Goal: Task Accomplishment & Management: Use online tool/utility

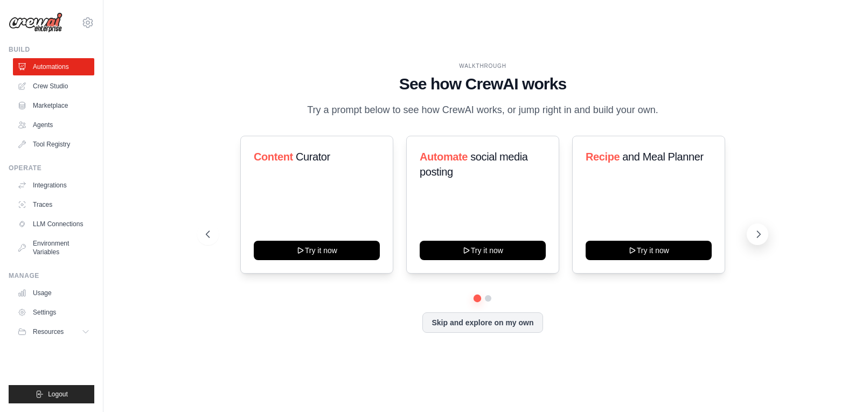
click at [759, 231] on icon at bounding box center [758, 234] width 11 height 11
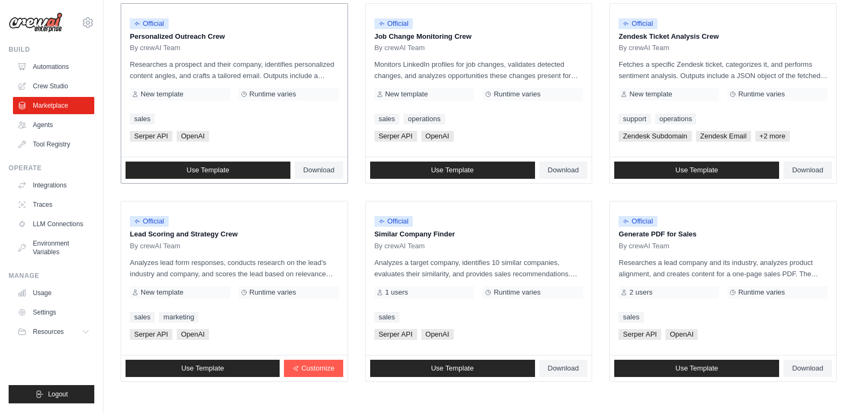
scroll to position [586, 0]
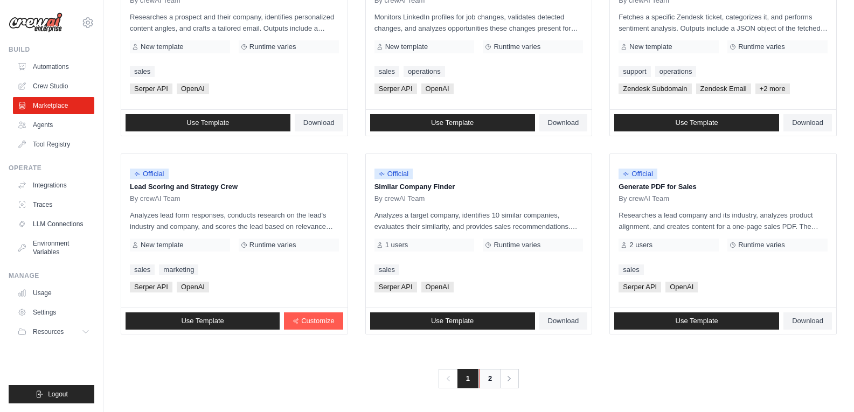
click at [492, 377] on link "2" at bounding box center [490, 378] width 22 height 19
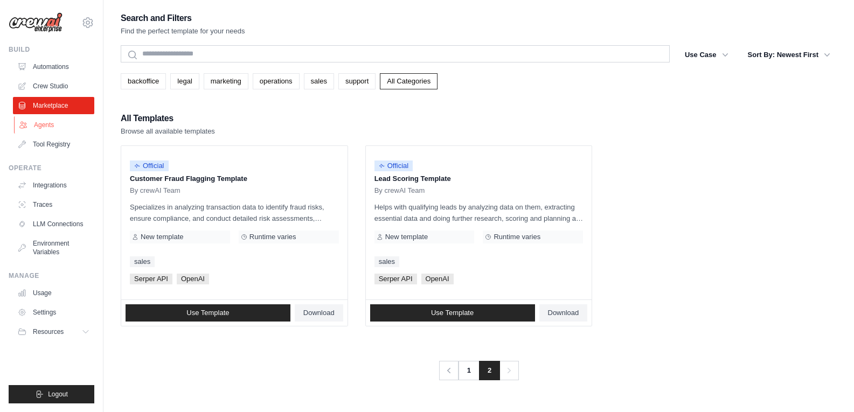
click at [46, 128] on link "Agents" at bounding box center [54, 124] width 81 height 17
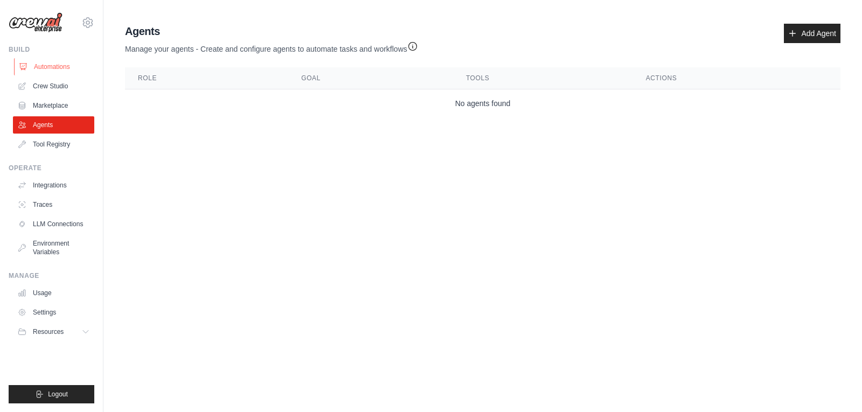
click at [60, 68] on link "Automations" at bounding box center [54, 66] width 81 height 17
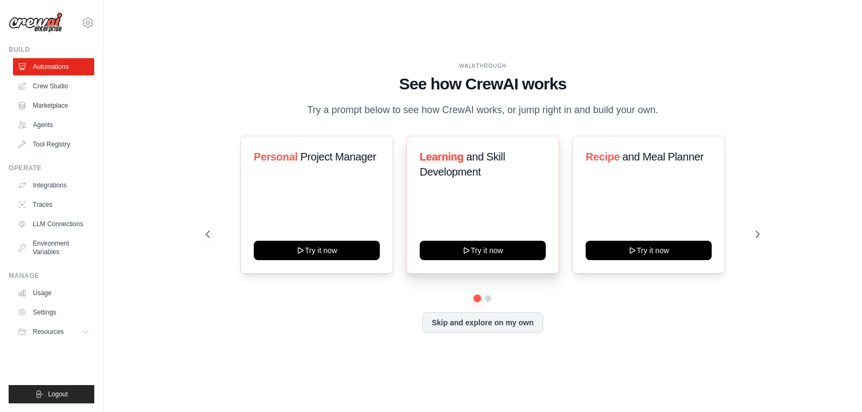
click at [468, 160] on span "and Skill Development" at bounding box center [462, 164] width 85 height 27
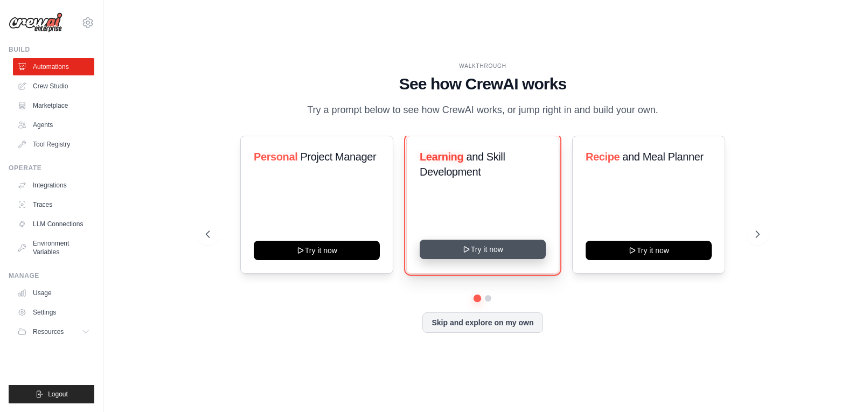
click at [485, 249] on button "Try it now" at bounding box center [483, 249] width 126 height 19
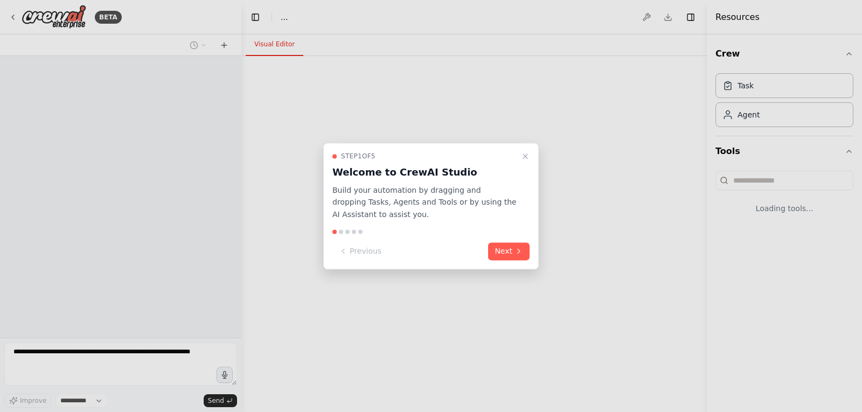
select select "****"
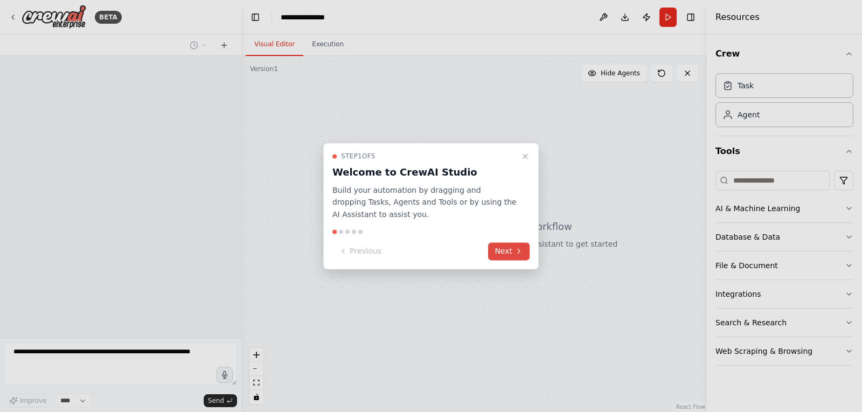
click at [508, 254] on button "Next" at bounding box center [508, 251] width 41 height 18
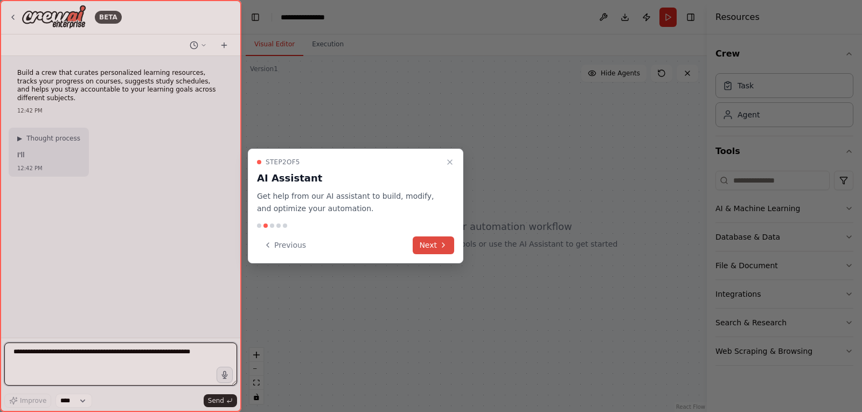
click at [437, 245] on button "Next" at bounding box center [433, 245] width 41 height 18
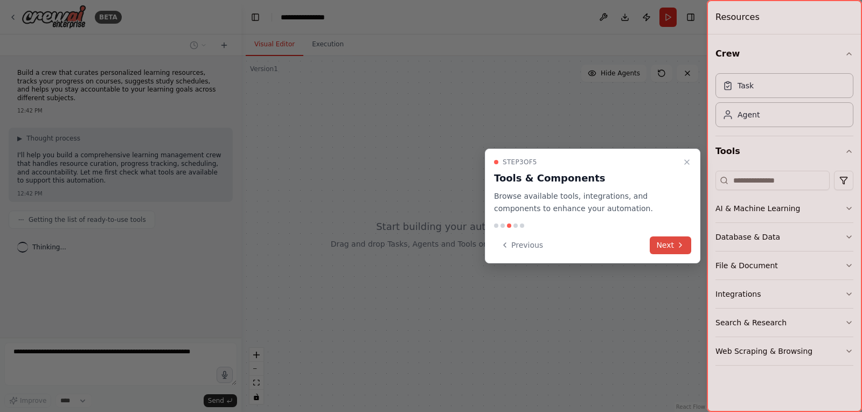
click at [665, 239] on button "Next" at bounding box center [670, 245] width 41 height 18
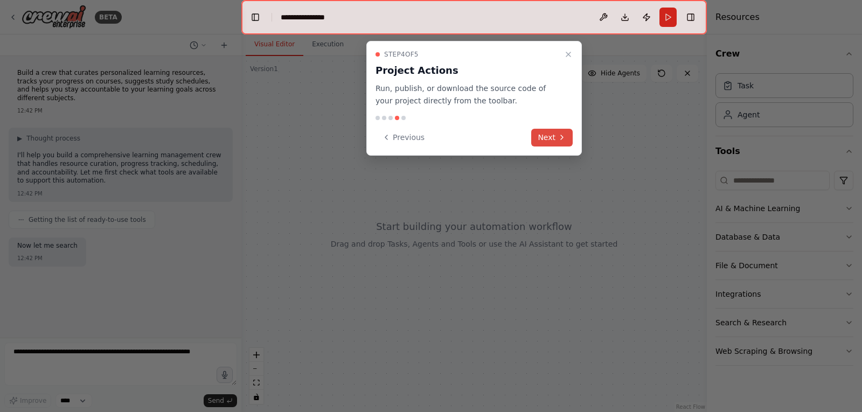
click at [551, 137] on button "Next" at bounding box center [551, 138] width 41 height 18
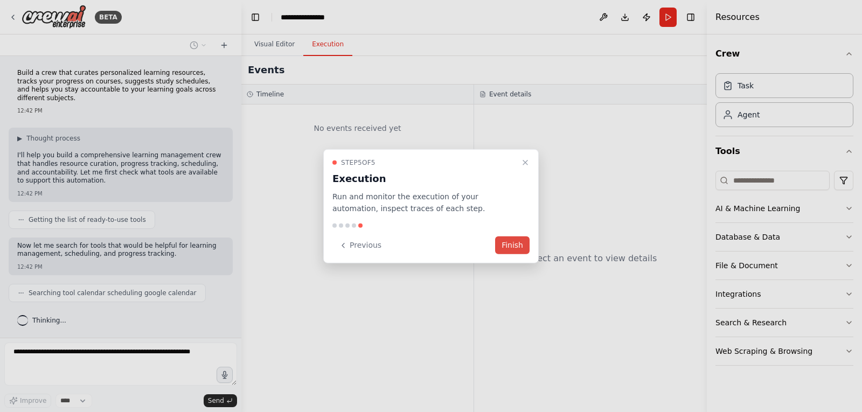
click at [519, 243] on button "Finish" at bounding box center [512, 245] width 34 height 18
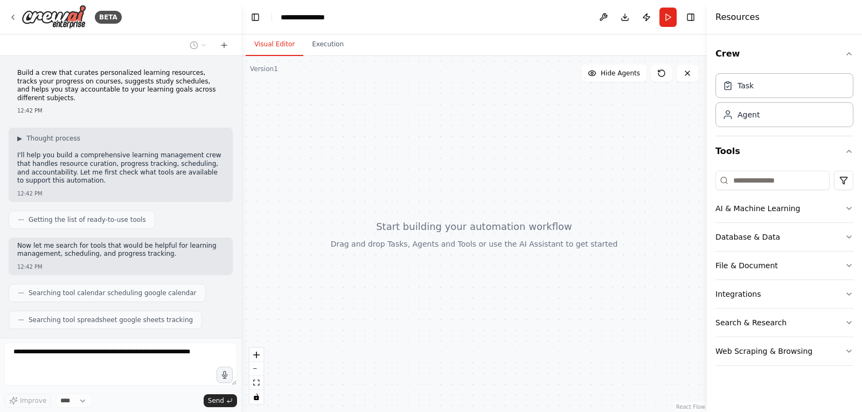
scroll to position [46, 0]
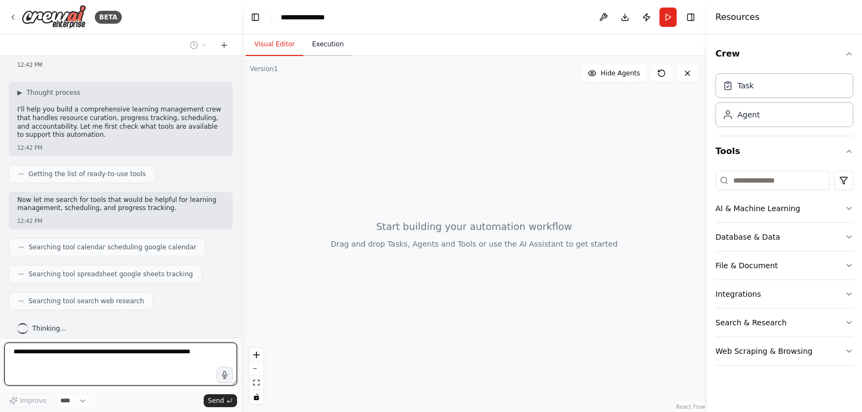
click at [320, 44] on button "Execution" at bounding box center [327, 44] width 49 height 23
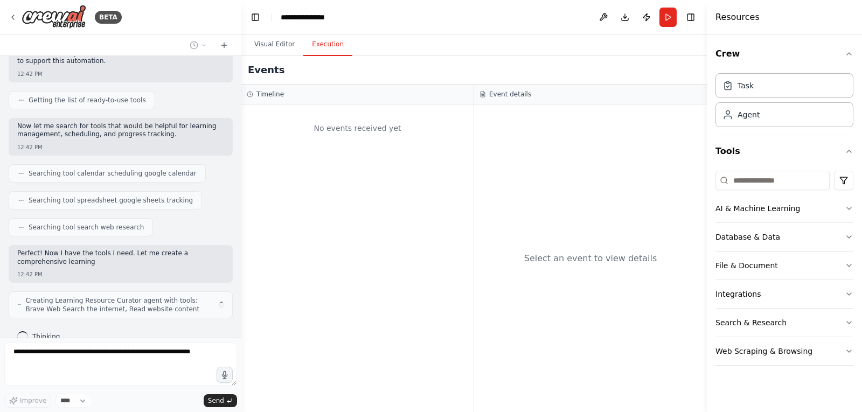
scroll to position [128, 0]
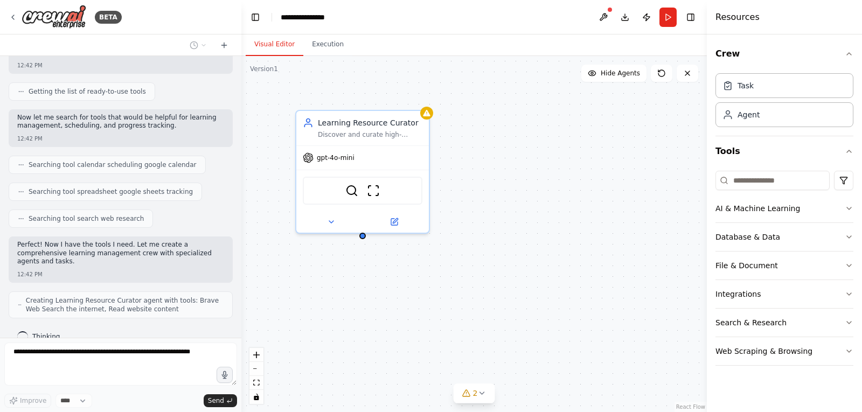
click at [276, 43] on button "Visual Editor" at bounding box center [275, 44] width 58 height 23
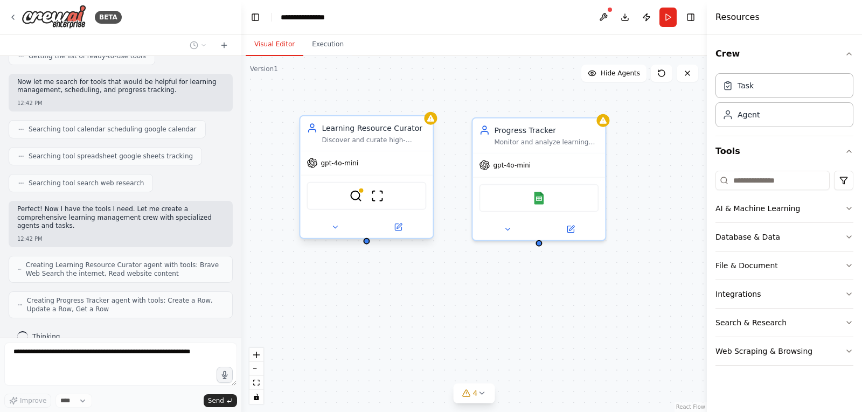
scroll to position [199, 0]
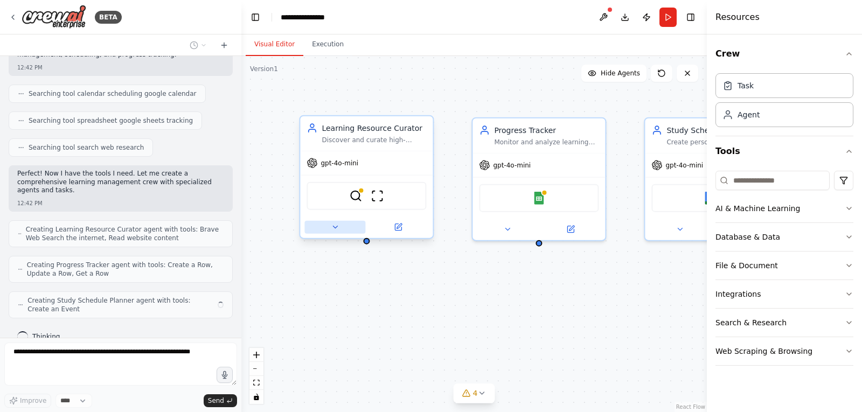
click at [337, 224] on icon at bounding box center [335, 227] width 9 height 9
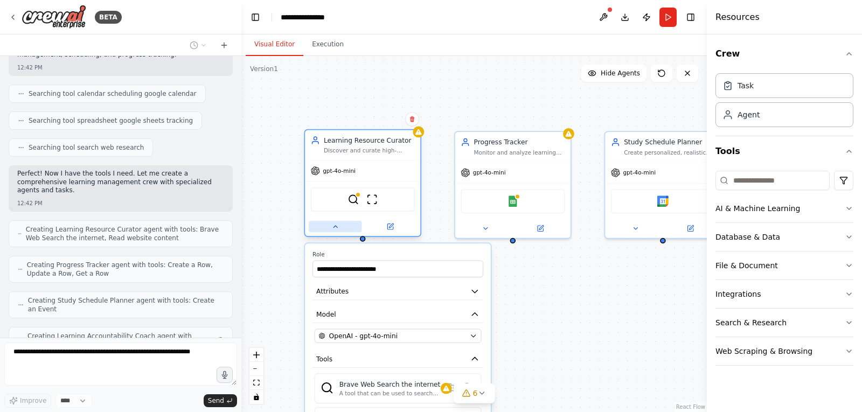
scroll to position [235, 0]
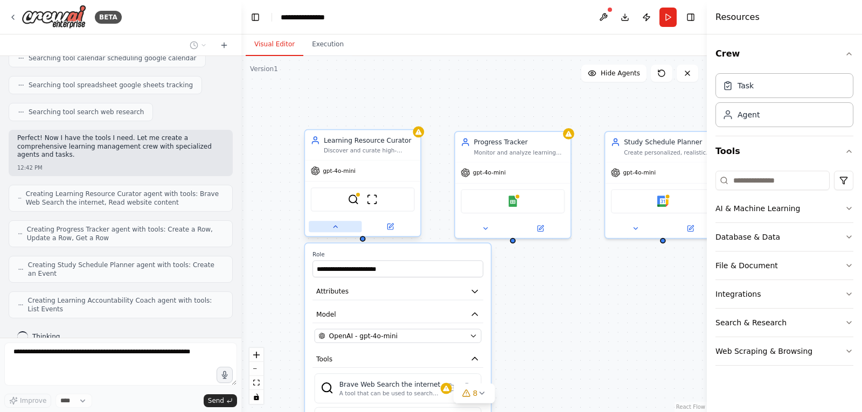
click at [335, 226] on icon at bounding box center [335, 227] width 4 height 2
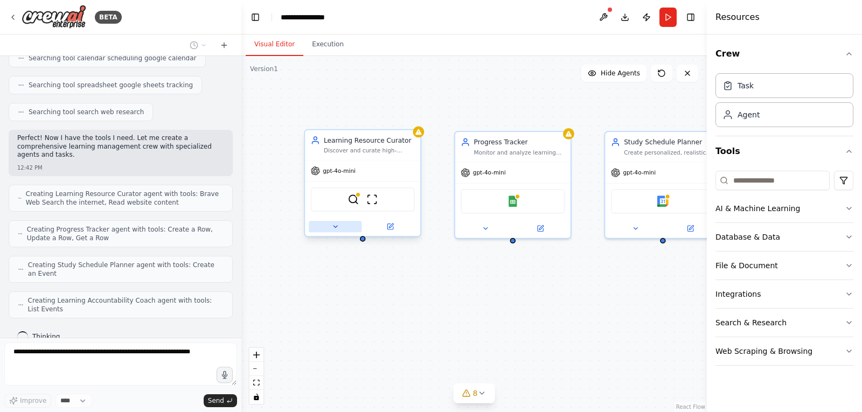
click at [334, 226] on icon at bounding box center [335, 227] width 8 height 8
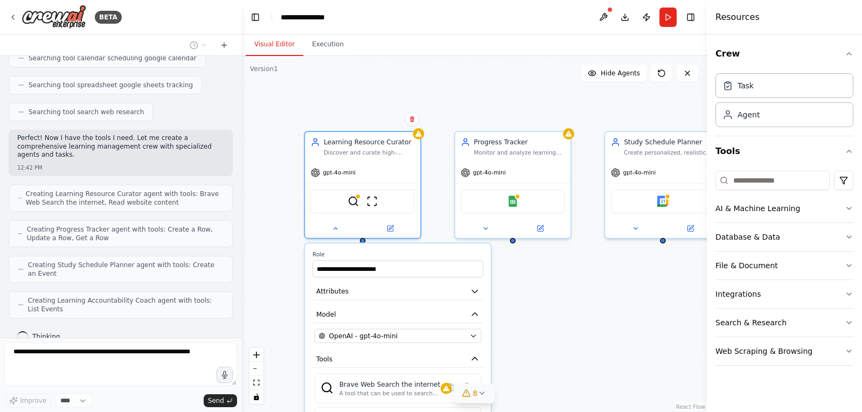
click at [481, 394] on icon at bounding box center [481, 393] width 4 height 2
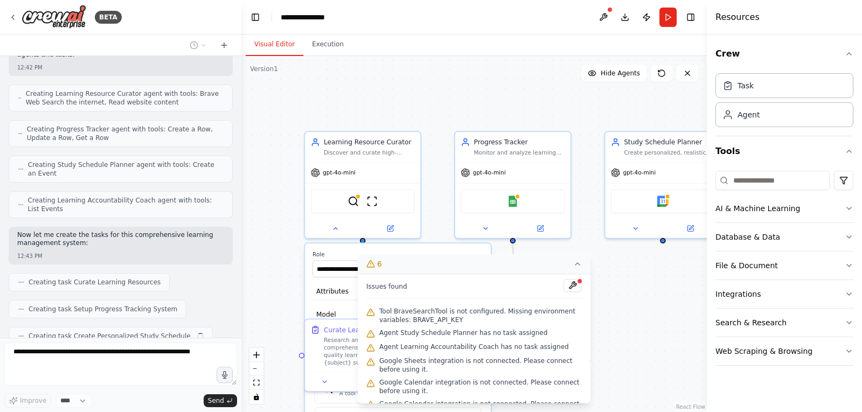
scroll to position [362, 0]
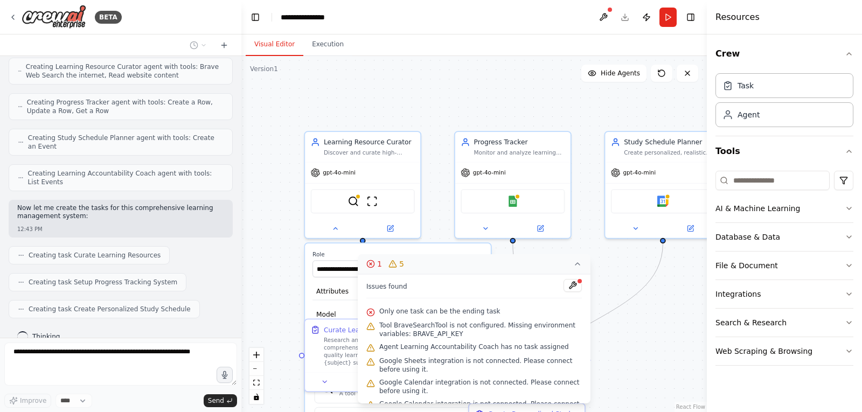
click at [273, 309] on div ".deletable-edge-delete-btn { width: 20px; height: 20px; border: 0px solid #ffff…" at bounding box center [473, 234] width 465 height 356
click at [577, 262] on icon at bounding box center [577, 264] width 9 height 9
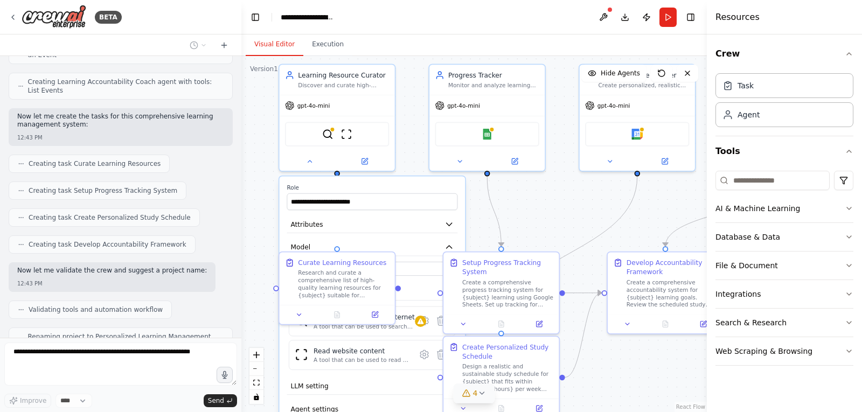
scroll to position [489, 0]
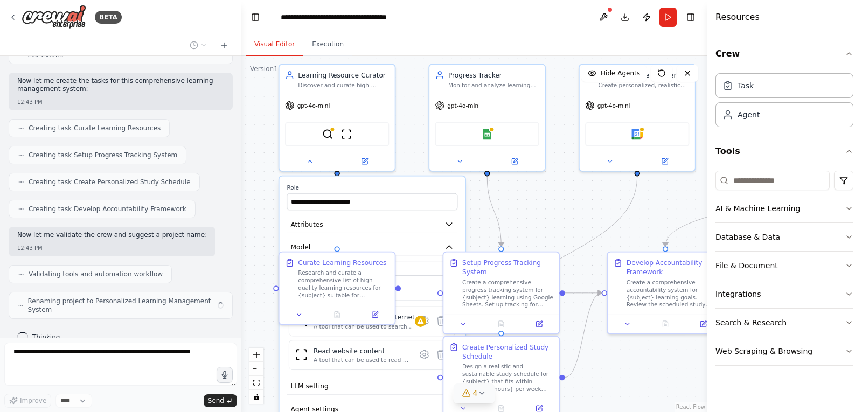
drag, startPoint x: 561, startPoint y: 278, endPoint x: 532, endPoint y: 212, distance: 72.8
click at [532, 212] on div ".deletable-edge-delete-btn { width: 20px; height: 20px; border: 0px solid #ffff…" at bounding box center [473, 234] width 465 height 356
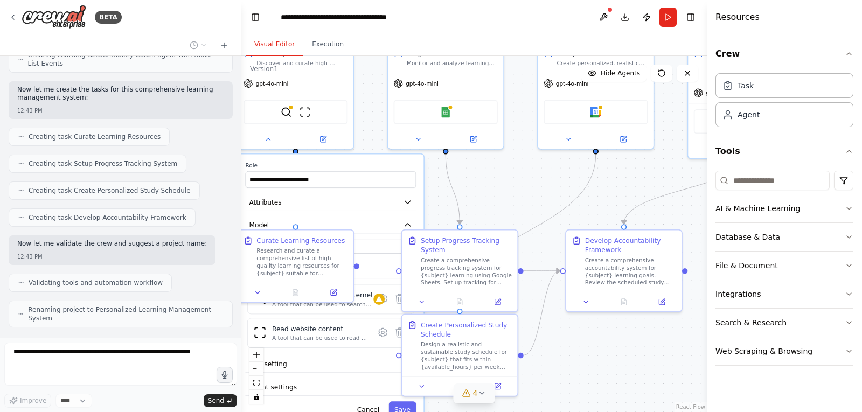
drag, startPoint x: 547, startPoint y: 215, endPoint x: 506, endPoint y: 193, distance: 47.0
click at [506, 193] on div ".deletable-edge-delete-btn { width: 20px; height: 20px; border: 0px solid #ffff…" at bounding box center [473, 234] width 465 height 356
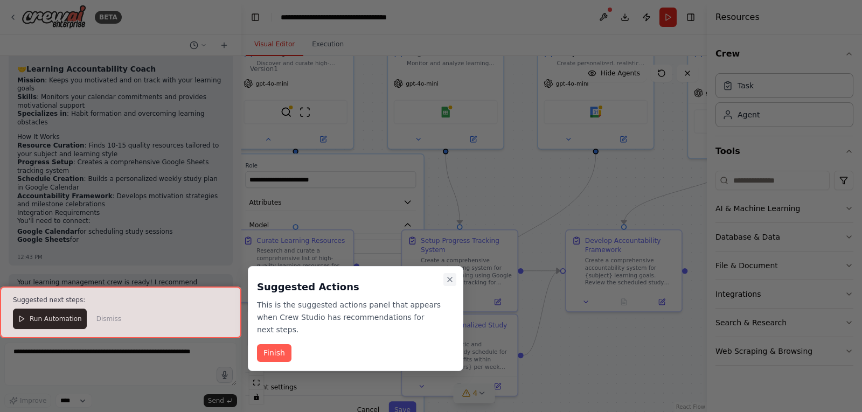
click at [448, 280] on icon "Close walkthrough" at bounding box center [449, 279] width 9 height 9
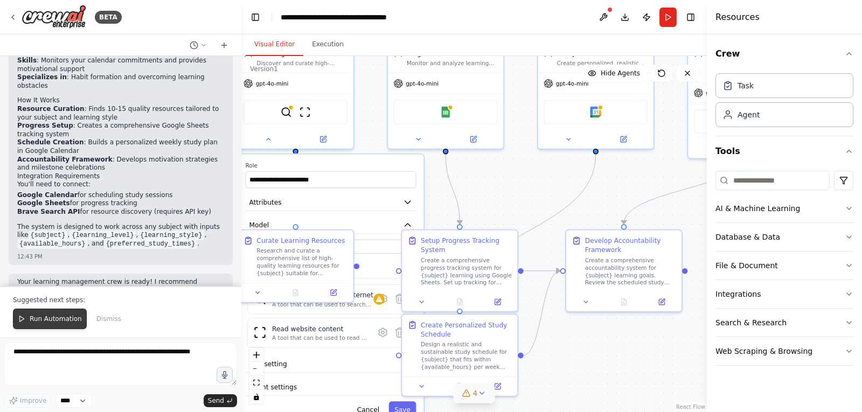
click at [53, 318] on span "Run Automation" at bounding box center [56, 319] width 52 height 9
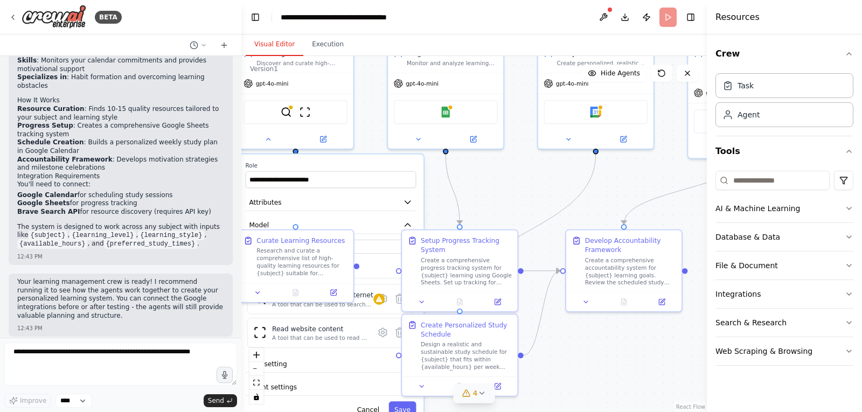
scroll to position [968, 0]
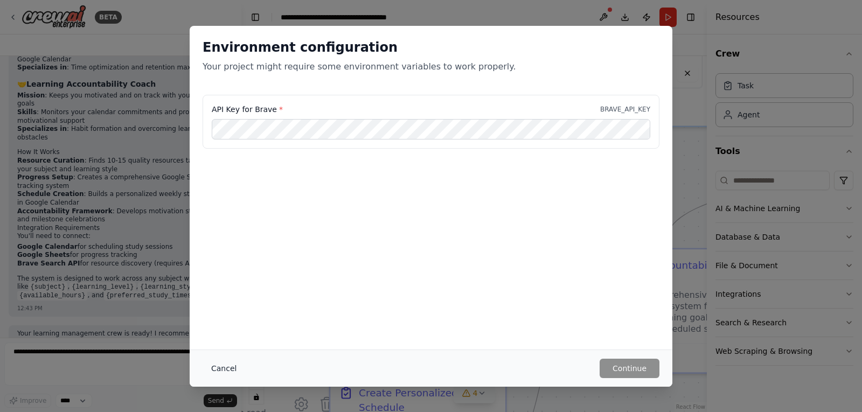
click at [228, 365] on button "Cancel" at bounding box center [224, 368] width 43 height 19
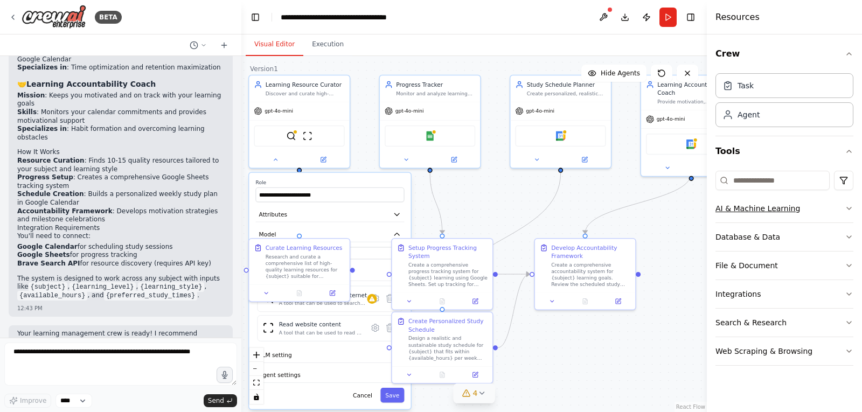
click at [848, 209] on icon "button" at bounding box center [849, 208] width 4 height 2
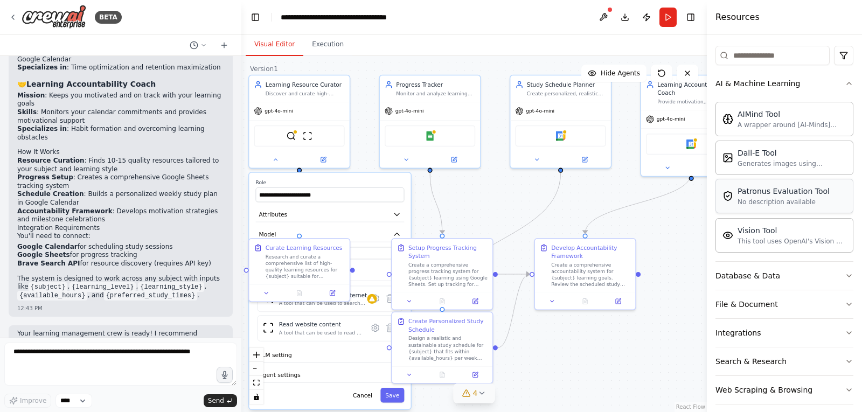
scroll to position [135, 0]
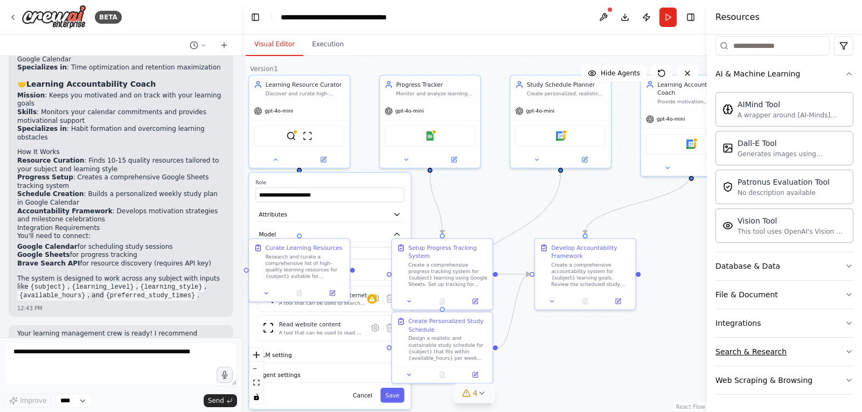
click at [845, 349] on icon "button" at bounding box center [849, 351] width 9 height 9
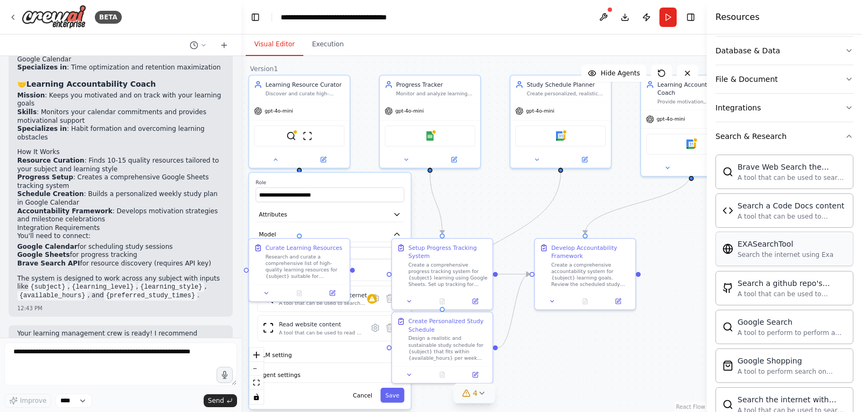
scroll to position [458, 0]
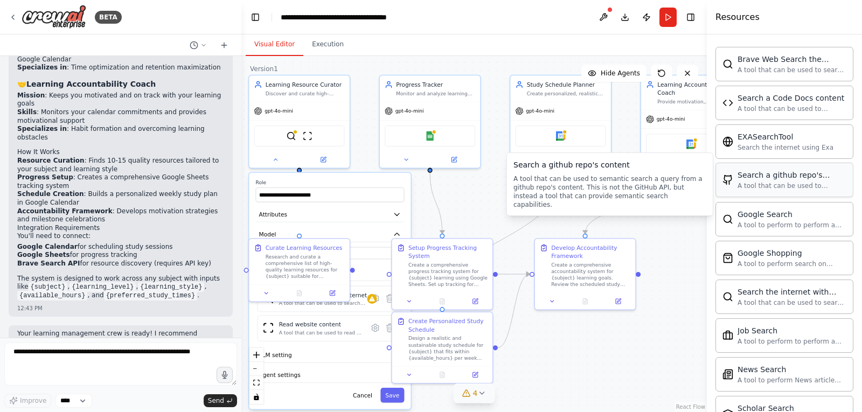
click at [797, 187] on div "A tool that can be used to semantic search a query from a github repo's content…" at bounding box center [791, 186] width 109 height 9
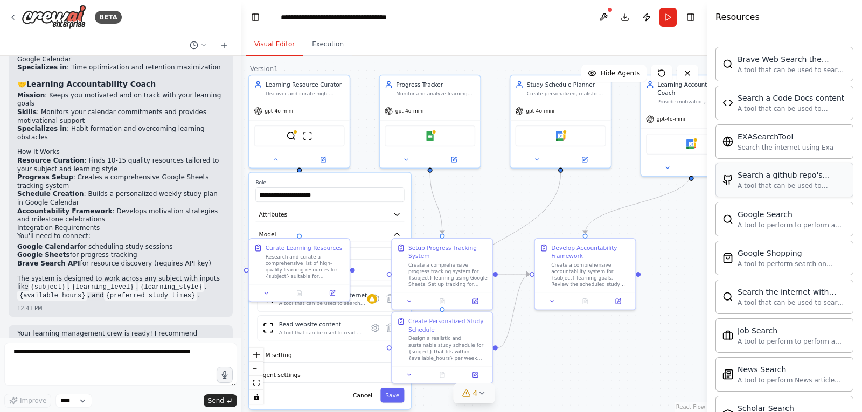
click at [774, 183] on div "A tool that can be used to semantic search a query from a github repo's content…" at bounding box center [791, 186] width 109 height 9
click at [774, 182] on div "A tool that can be used to semantic search a query from a github repo's content…" at bounding box center [791, 186] width 109 height 9
drag, startPoint x: 774, startPoint y: 182, endPoint x: 617, endPoint y: 189, distance: 157.4
click at [617, 192] on div "BETA Build a crew that curates personalized learning resources, tracks your pro…" at bounding box center [431, 206] width 862 height 412
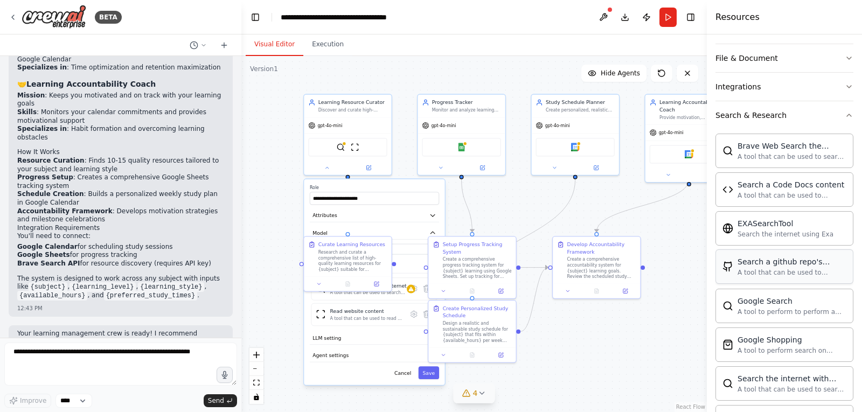
scroll to position [404, 0]
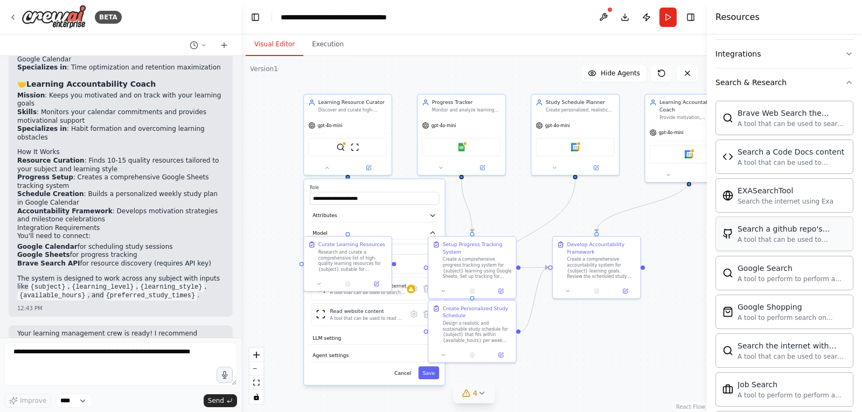
click at [763, 235] on div "A tool that can be used to semantic search a query from a github repo's content…" at bounding box center [791, 239] width 109 height 9
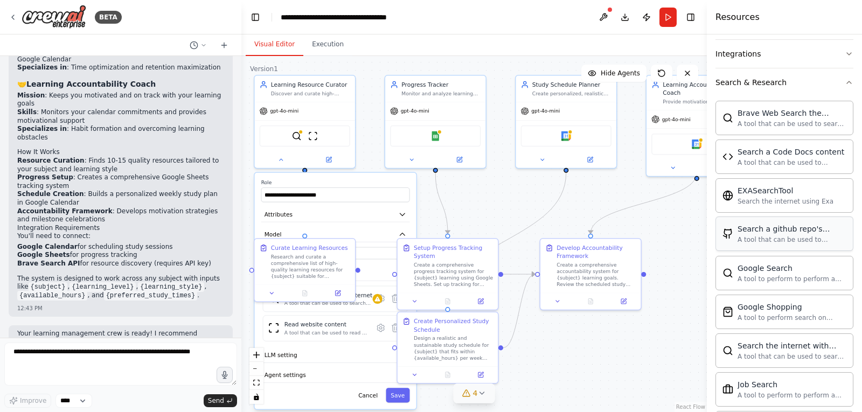
scroll to position [458, 0]
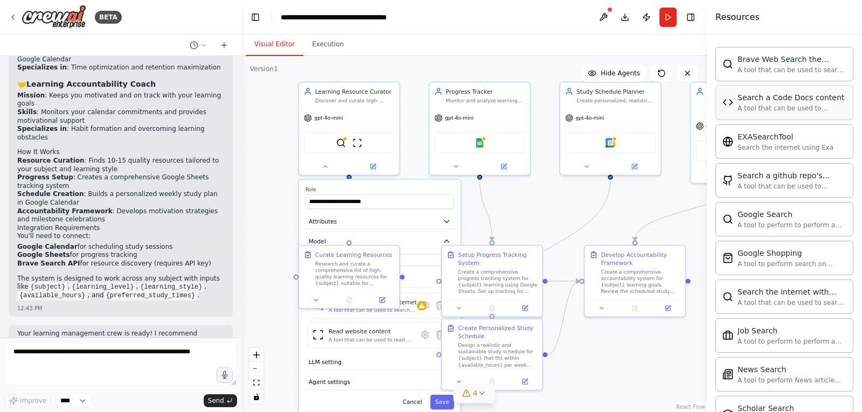
click at [776, 109] on div "A tool that can be used to semantic search a query from a Code Docs content." at bounding box center [791, 108] width 109 height 9
click at [751, 108] on div "A tool that can be used to semantic search a query from a Code Docs content." at bounding box center [791, 108] width 109 height 9
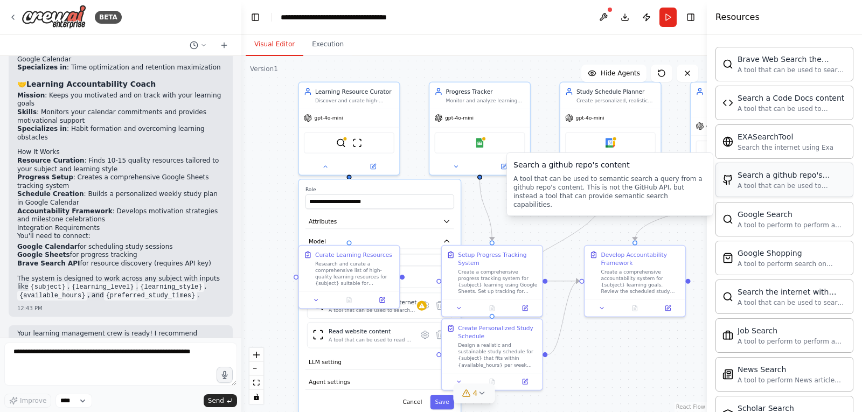
click at [762, 185] on div "A tool that can be used to semantic search a query from a github repo's content…" at bounding box center [791, 186] width 109 height 9
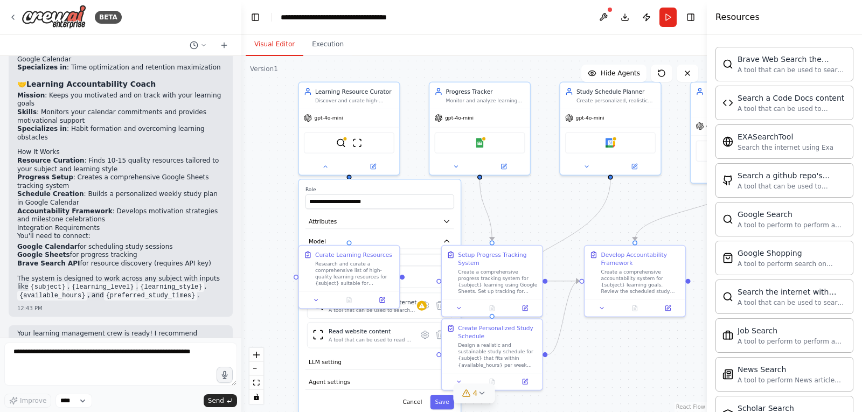
scroll to position [512, 0]
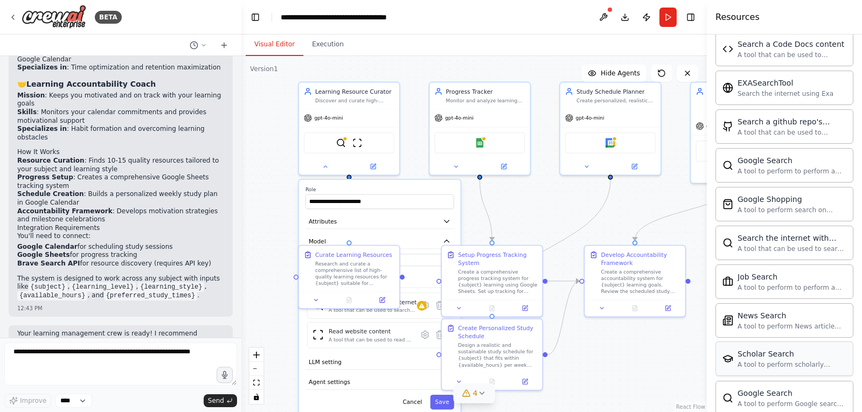
click at [763, 367] on div "A tool to perform scholarly literature search with a search_query." at bounding box center [791, 364] width 109 height 9
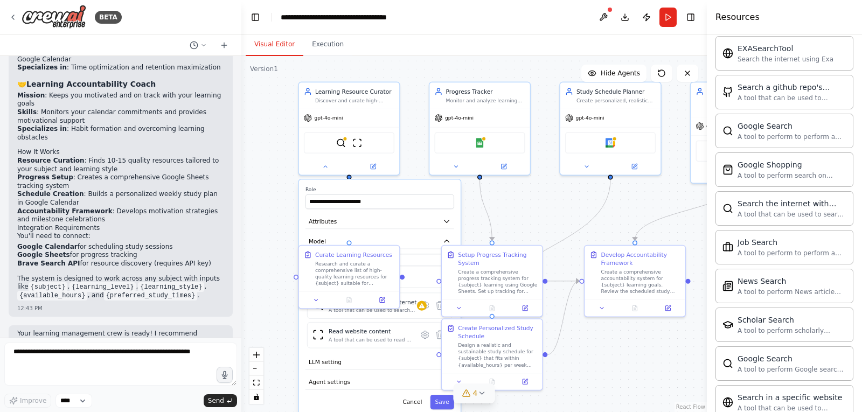
scroll to position [686, 0]
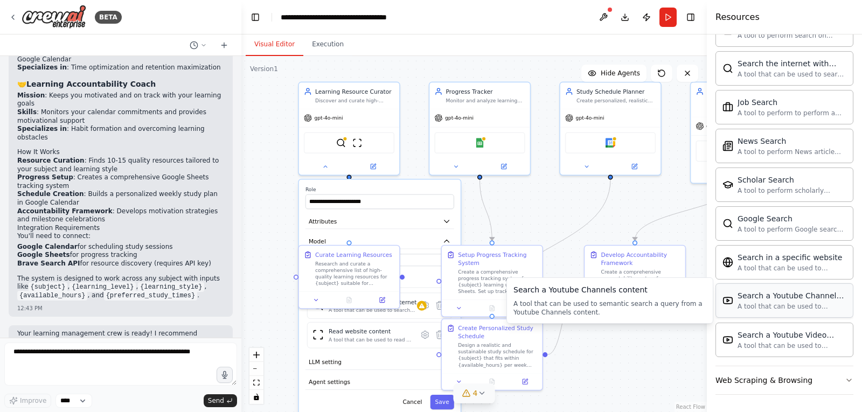
click at [762, 304] on div "A tool that can be used to semantic search a query from a Youtube Channels cont…" at bounding box center [791, 306] width 109 height 9
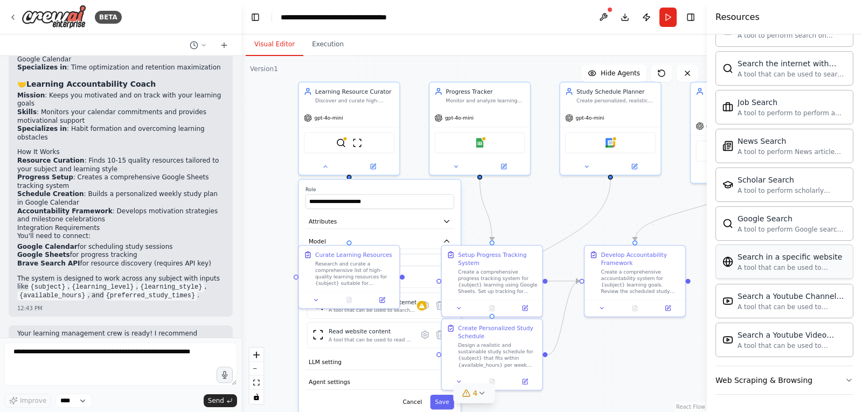
click at [756, 264] on div "A tool that can be used to semantic search a query from a specific URL content." at bounding box center [791, 267] width 109 height 9
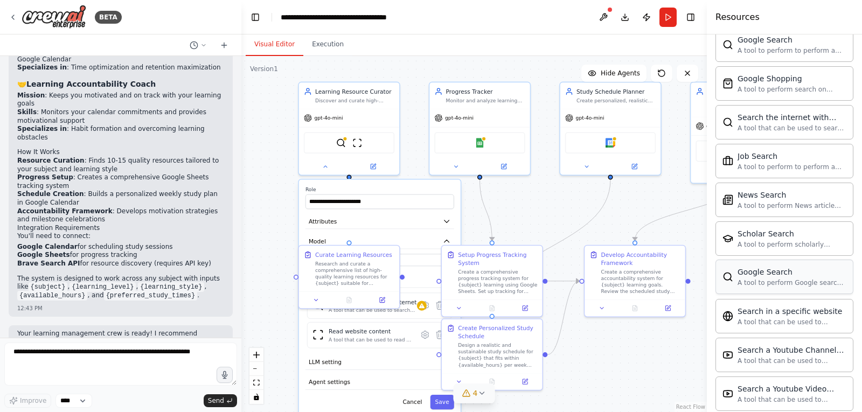
click at [769, 283] on div "A tool to perform Google search with a search_query." at bounding box center [791, 282] width 109 height 9
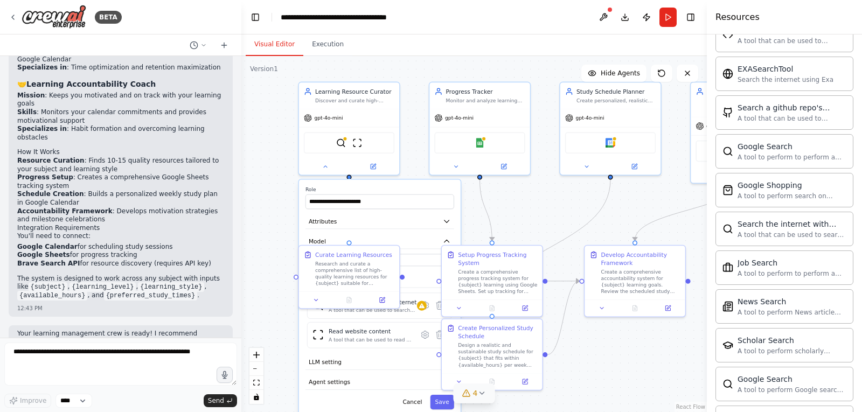
scroll to position [525, 0]
click at [764, 340] on div "Scholar Search" at bounding box center [791, 341] width 109 height 11
drag, startPoint x: 765, startPoint y: 343, endPoint x: 800, endPoint y: 346, distance: 35.2
click at [800, 347] on div "Scholar Search A tool to perform scholarly literature search with a search_quer…" at bounding box center [791, 346] width 109 height 20
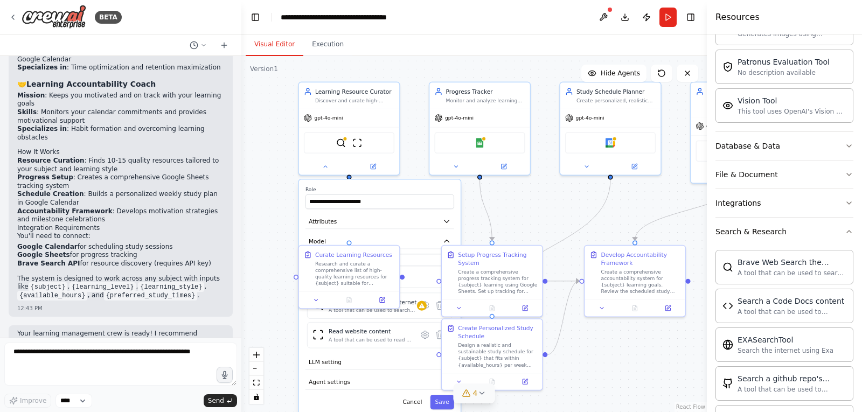
scroll to position [255, 0]
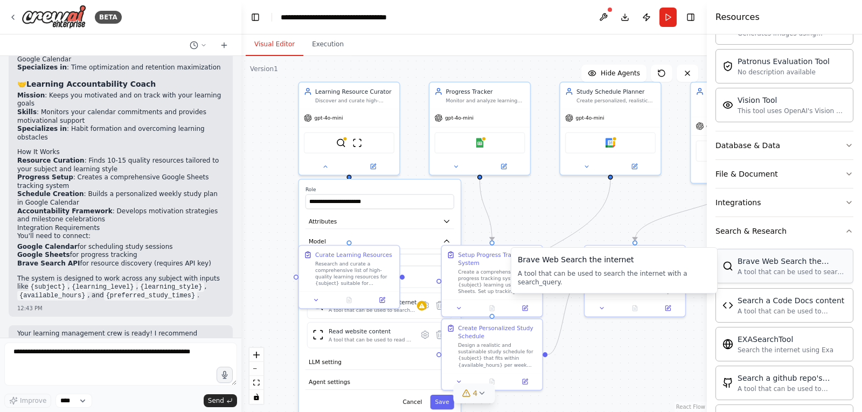
click at [777, 269] on div "A tool that can be used to search the internet with a search_query." at bounding box center [791, 272] width 109 height 9
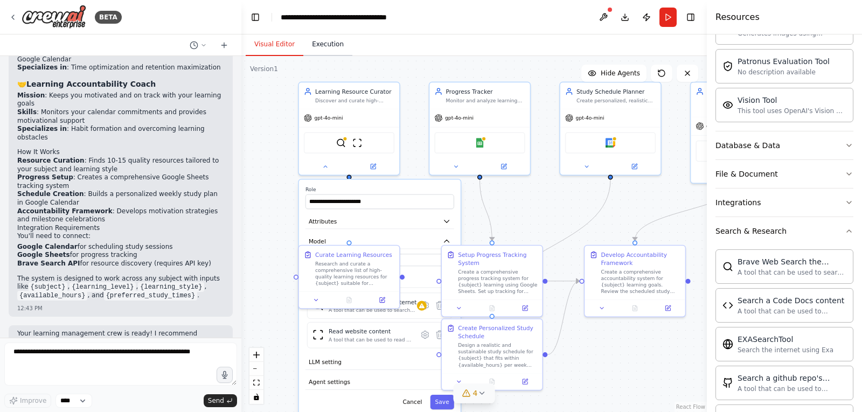
click at [327, 44] on button "Execution" at bounding box center [327, 44] width 49 height 23
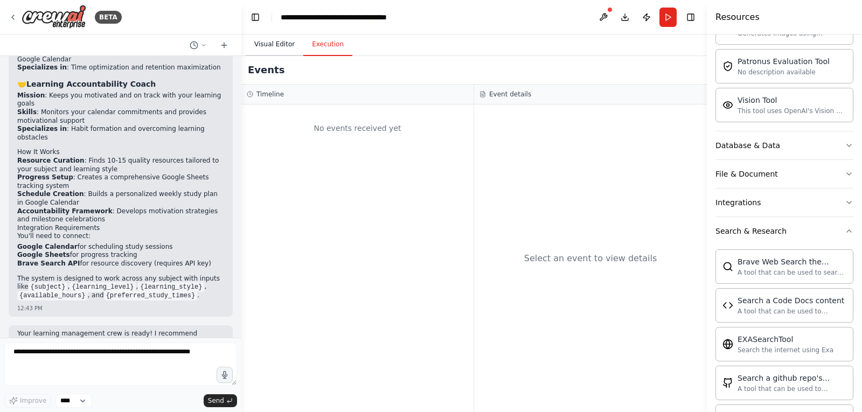
click at [275, 47] on button "Visual Editor" at bounding box center [275, 44] width 58 height 23
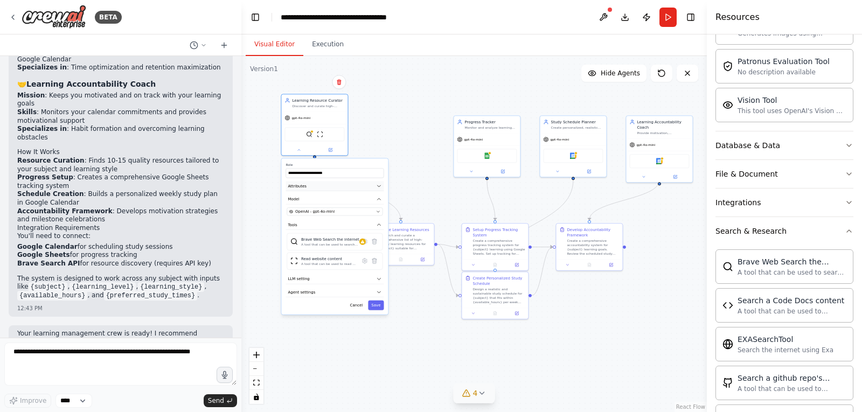
drag, startPoint x: 442, startPoint y: 205, endPoint x: 361, endPoint y: 184, distance: 84.0
click at [361, 184] on button "Attributes" at bounding box center [334, 186] width 98 height 10
click at [379, 304] on button "Save" at bounding box center [376, 306] width 16 height 10
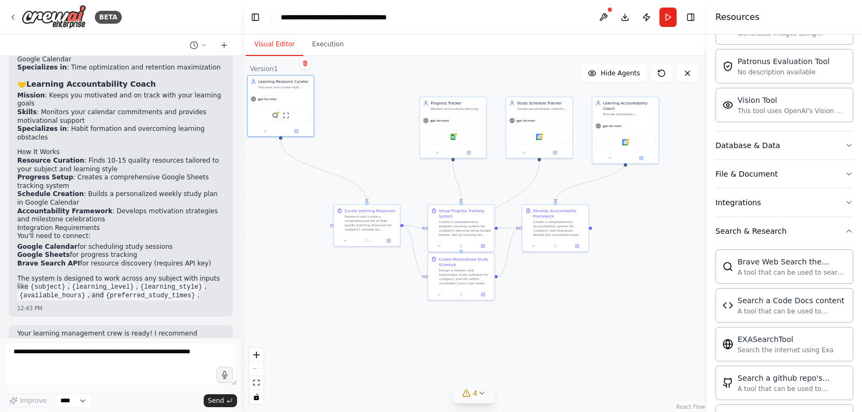
drag, startPoint x: 429, startPoint y: 179, endPoint x: 398, endPoint y: 162, distance: 35.7
click at [398, 162] on div ".deletable-edge-delete-btn { width: 20px; height: 20px; border: 0px solid #ffff…" at bounding box center [473, 234] width 465 height 356
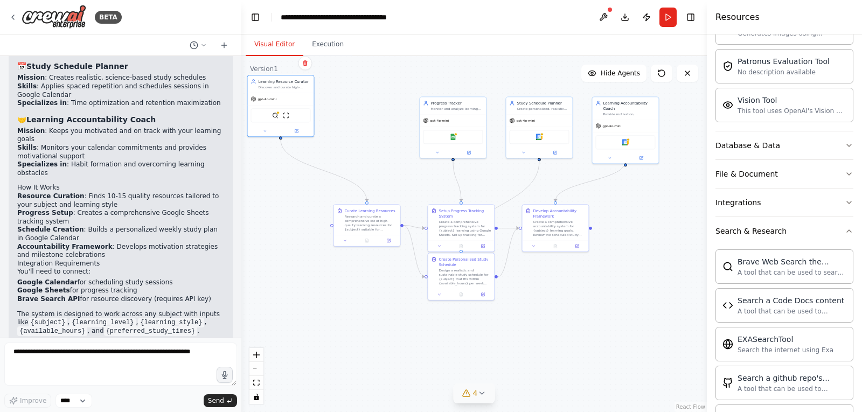
scroll to position [915, 0]
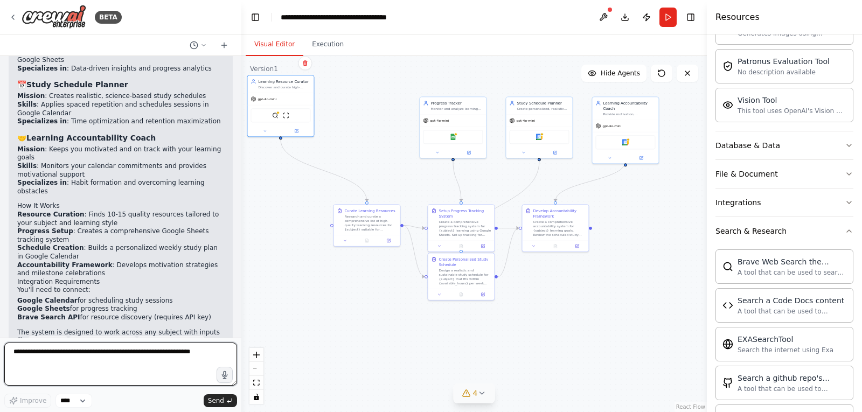
click at [60, 349] on textarea at bounding box center [120, 364] width 233 height 43
type textarea "**********"
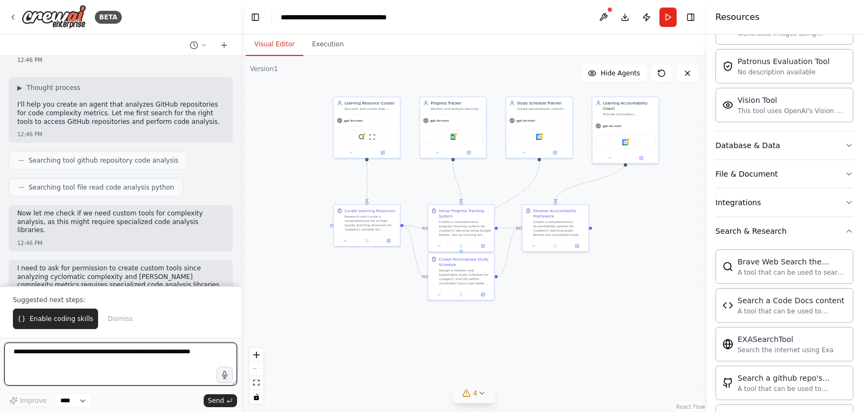
scroll to position [1354, 0]
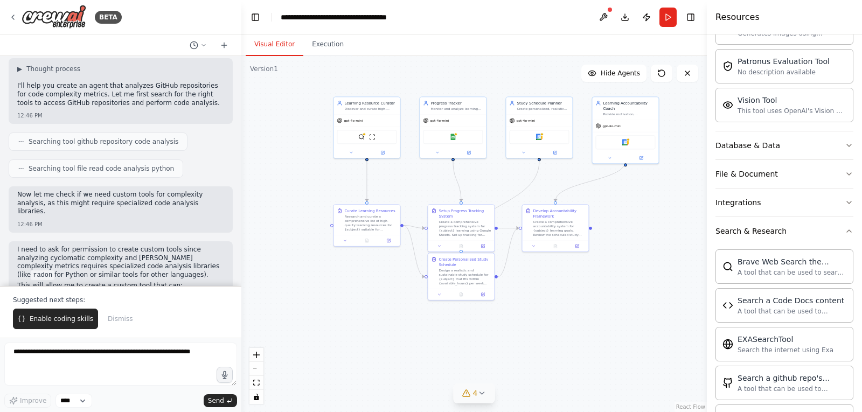
click at [242, 177] on div ".deletable-edge-delete-btn { width: 20px; height: 20px; border: 0px solid #ffff…" at bounding box center [473, 234] width 465 height 356
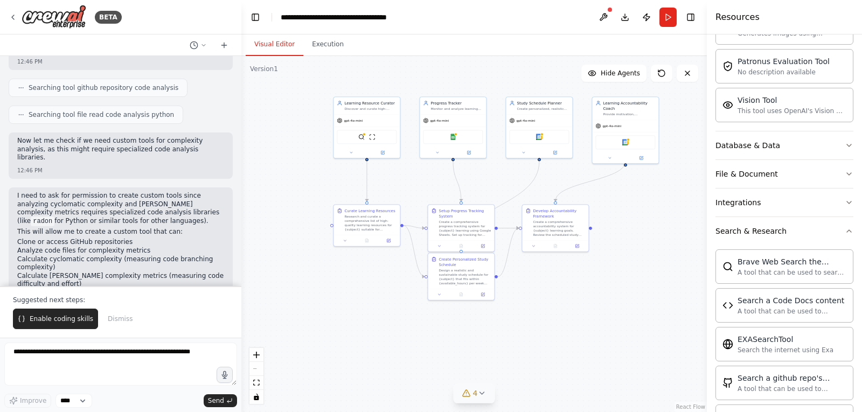
click at [120, 320] on span "Dismiss" at bounding box center [120, 319] width 25 height 9
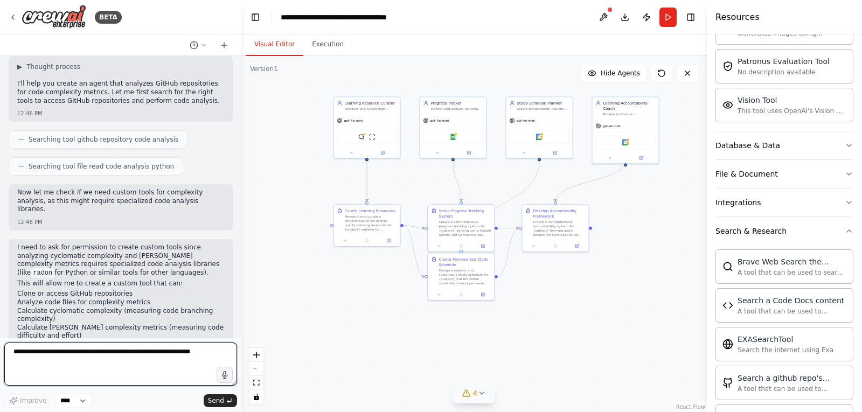
click at [96, 351] on textarea at bounding box center [120, 364] width 233 height 43
type textarea "**********"
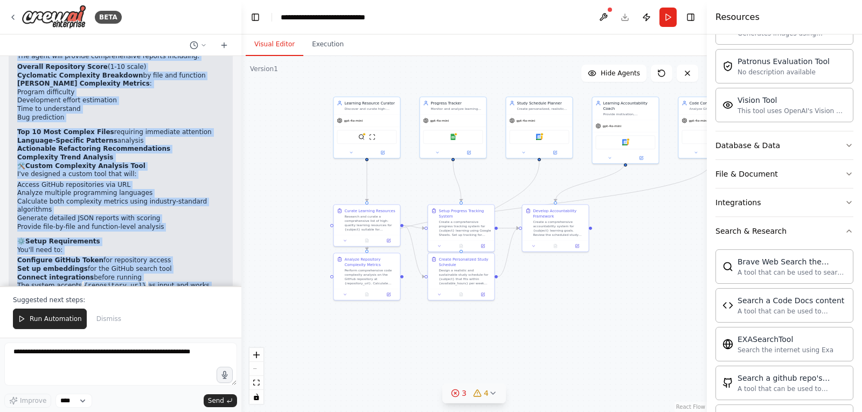
scroll to position [2561, 0]
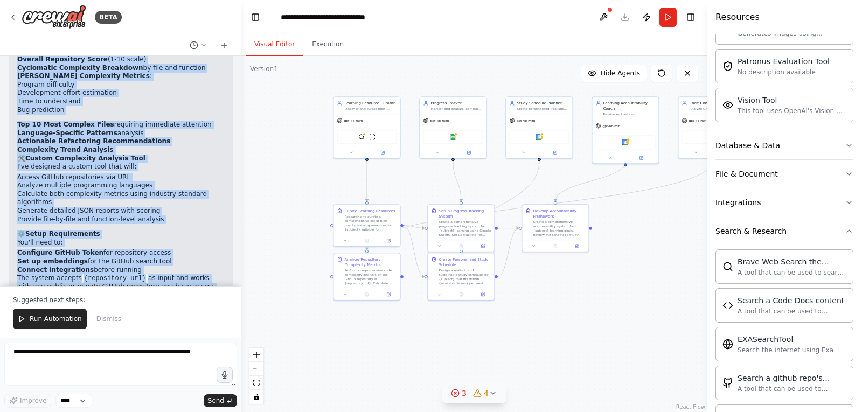
drag, startPoint x: 17, startPoint y: 106, endPoint x: 163, endPoint y: 262, distance: 213.8
click at [163, 262] on div "Build a crew that curates personalized learning resources, tracks your progress…" at bounding box center [120, 171] width 241 height 230
copy div "Perfect! I've created your GitHub Code Complexity Analyzer with a specialized a…"
click at [193, 230] on h2 "⚙️ Setup Requirements" at bounding box center [120, 234] width 207 height 9
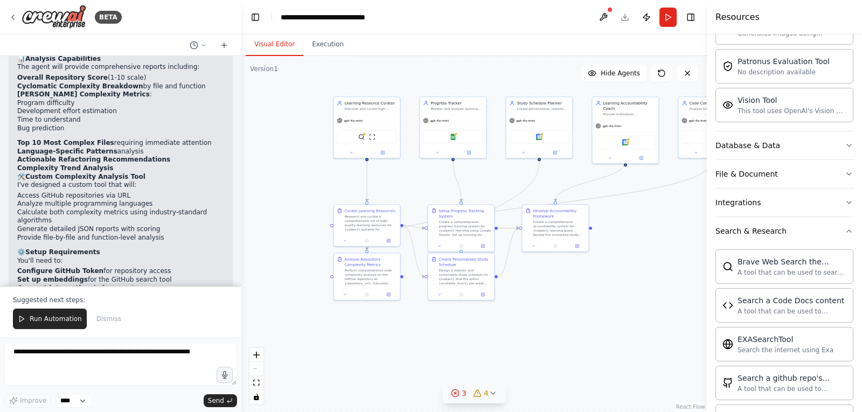
scroll to position [2561, 0]
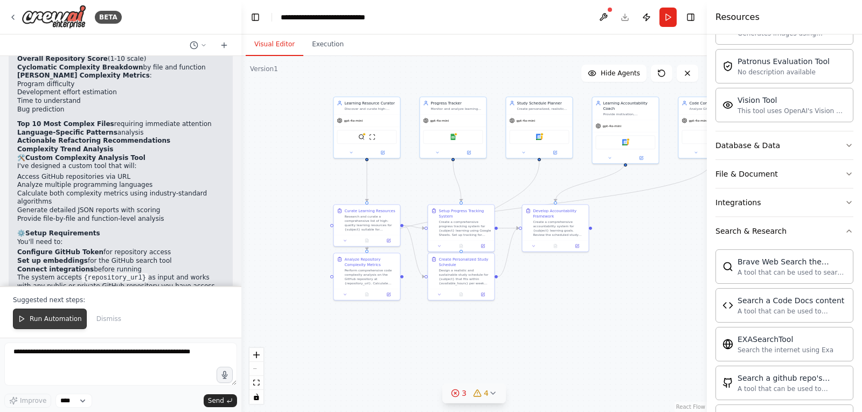
click at [52, 318] on span "Run Automation" at bounding box center [56, 319] width 52 height 9
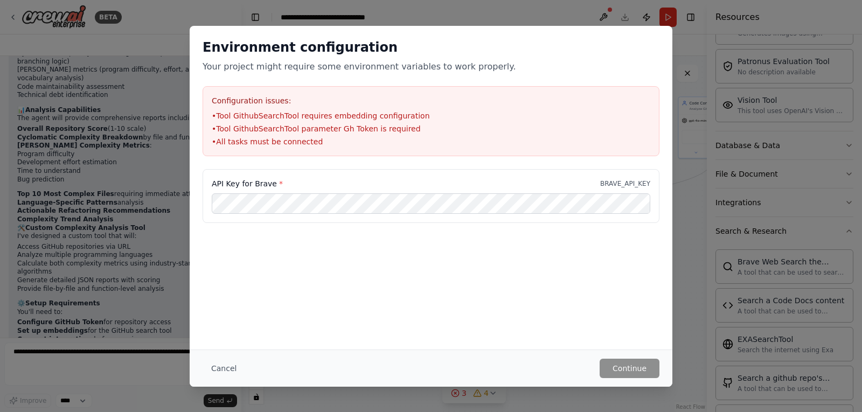
scroll to position [2509, 0]
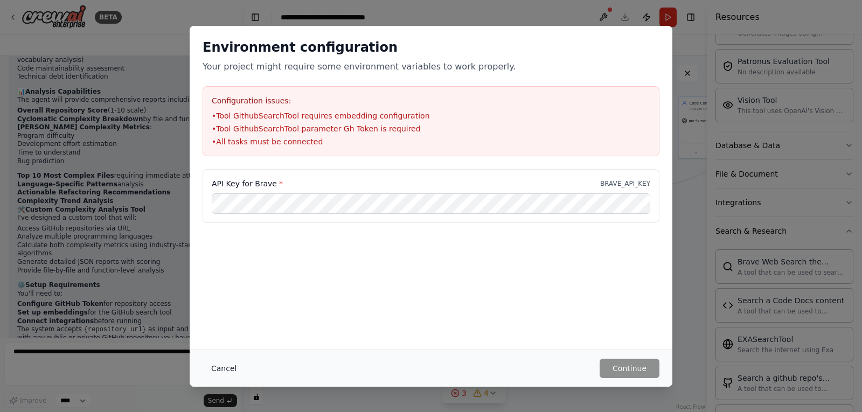
click at [229, 369] on button "Cancel" at bounding box center [224, 368] width 43 height 19
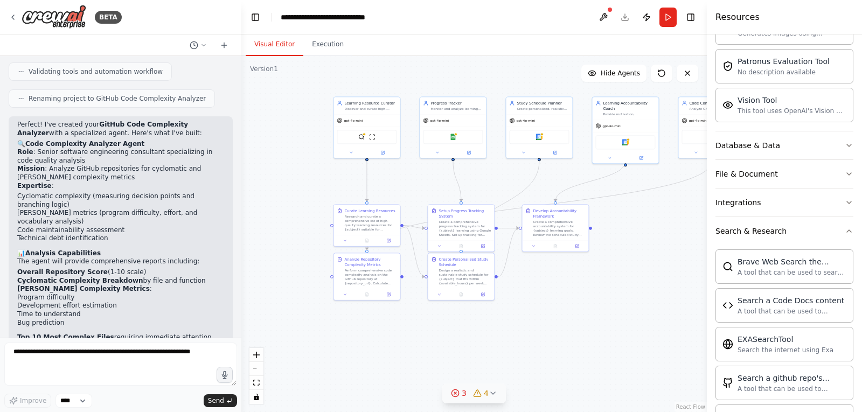
scroll to position [2294, 0]
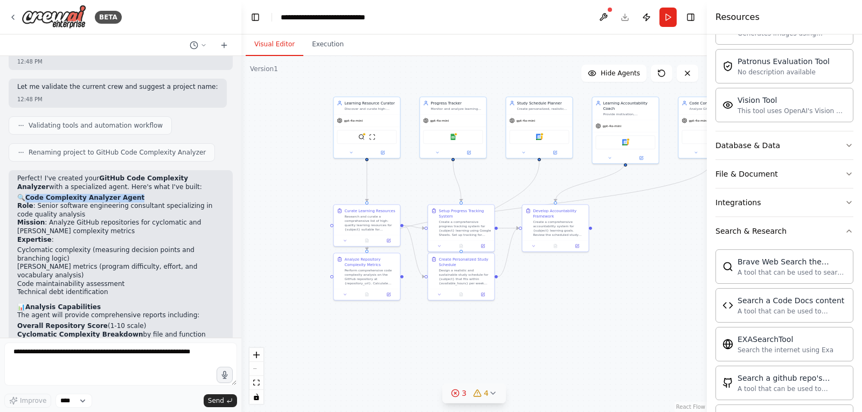
drag, startPoint x: 27, startPoint y: 124, endPoint x: 131, endPoint y: 125, distance: 103.4
click at [131, 194] on h2 "🔍 Code Complexity Analyzer Agent" at bounding box center [120, 198] width 207 height 9
copy strong "Code Complexity Analyzer Agent"
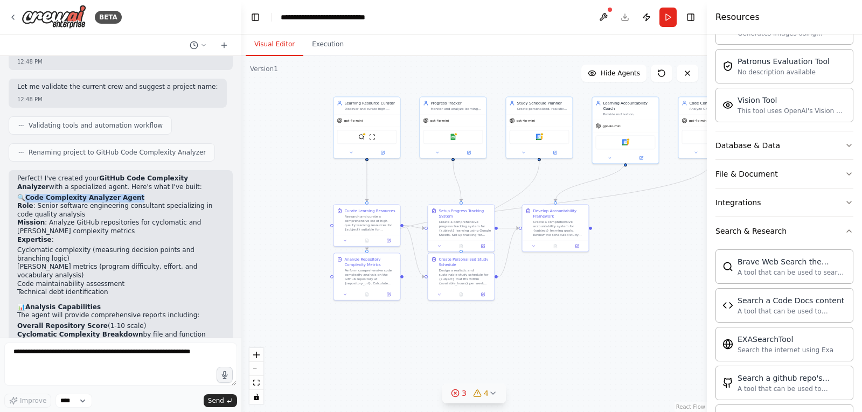
copy strong "Code Complexity Analyzer Agent"
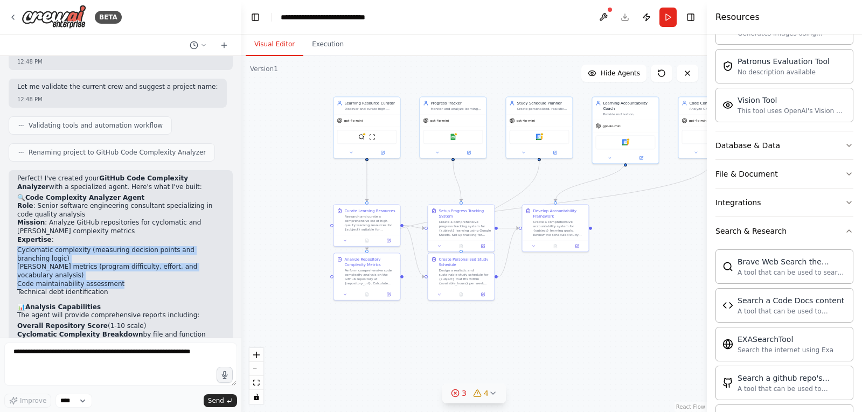
drag, startPoint x: 18, startPoint y: 175, endPoint x: 207, endPoint y: 198, distance: 191.0
click at [207, 246] on ul "Cyclomatic complexity (measuring decision points and branching logic) Halstead …" at bounding box center [120, 271] width 207 height 51
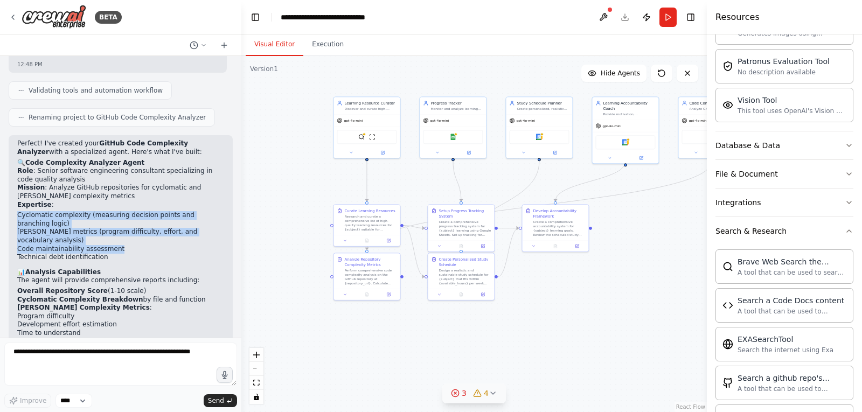
scroll to position [2348, 0]
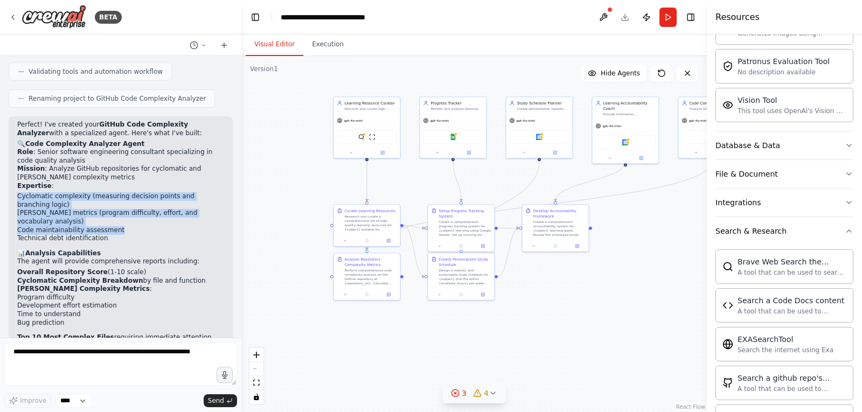
copy ul "Cyclomatic complexity (measuring decision points and branching logic) Halstead …"
drag, startPoint x: 17, startPoint y: 188, endPoint x: 148, endPoint y: 189, distance: 130.4
click at [152, 268] on li "Overall Repository Score (1-10 scale)" at bounding box center [120, 272] width 207 height 9
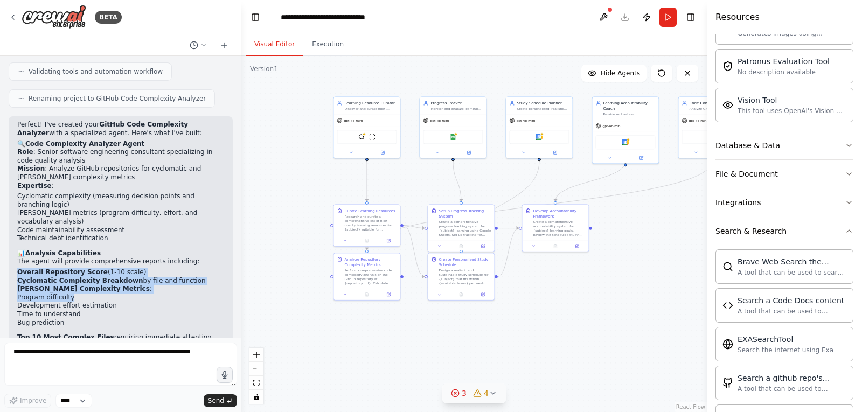
click at [72, 294] on li "Program difficulty" at bounding box center [120, 298] width 207 height 9
click at [68, 319] on li "Bug prediction" at bounding box center [120, 323] width 207 height 9
copy ol "Overall Repository Score (1-10 scale) Cyclomatic Complexity Breakdown by file a…"
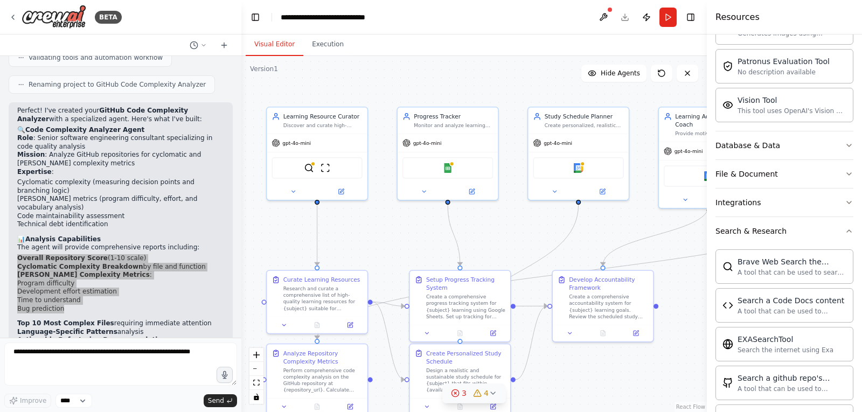
scroll to position [2509, 0]
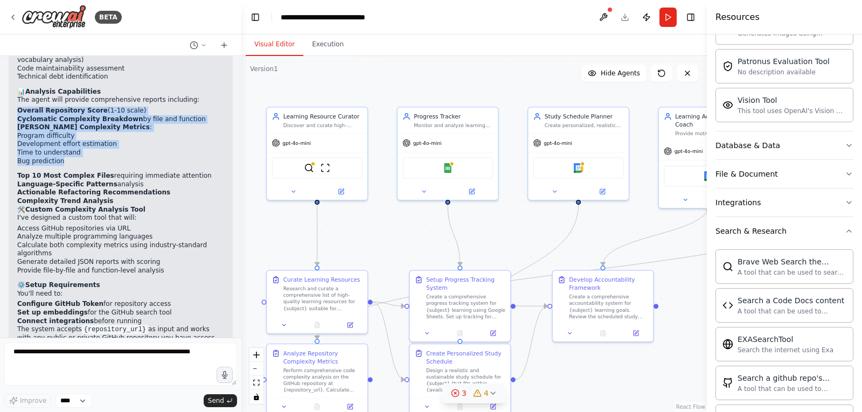
drag, startPoint x: 93, startPoint y: 211, endPoint x: 157, endPoint y: 210, distance: 64.6
click at [157, 300] on li "Configure GitHub Token for repository access" at bounding box center [120, 304] width 207 height 9
click at [177, 207] on div "Perfect! I've created your GitHub Code Complexity Analyzer with a specialized a…" at bounding box center [120, 156] width 207 height 394
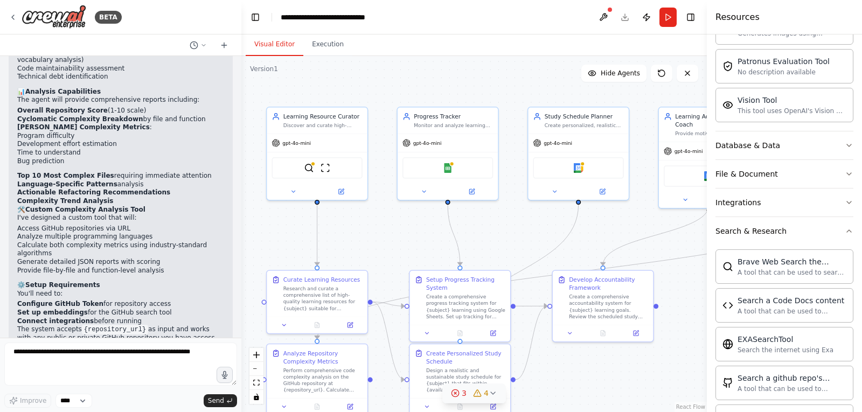
drag, startPoint x: 603, startPoint y: 15, endPoint x: 598, endPoint y: 18, distance: 5.5
click at [598, 18] on button at bounding box center [603, 17] width 17 height 19
click at [604, 17] on div at bounding box center [603, 17] width 17 height 19
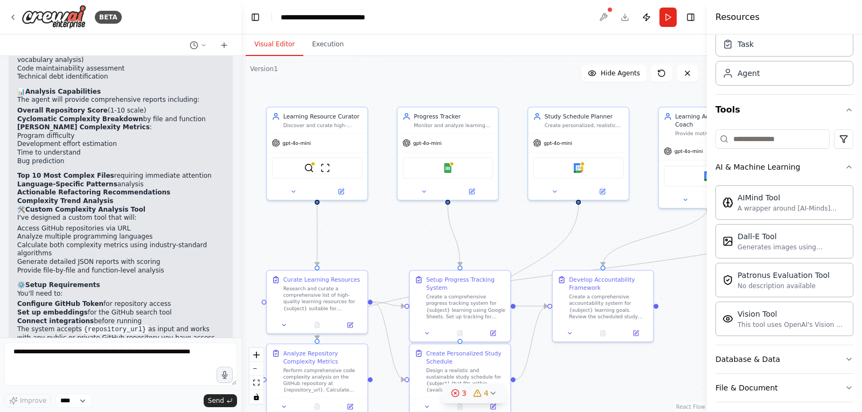
scroll to position [0, 0]
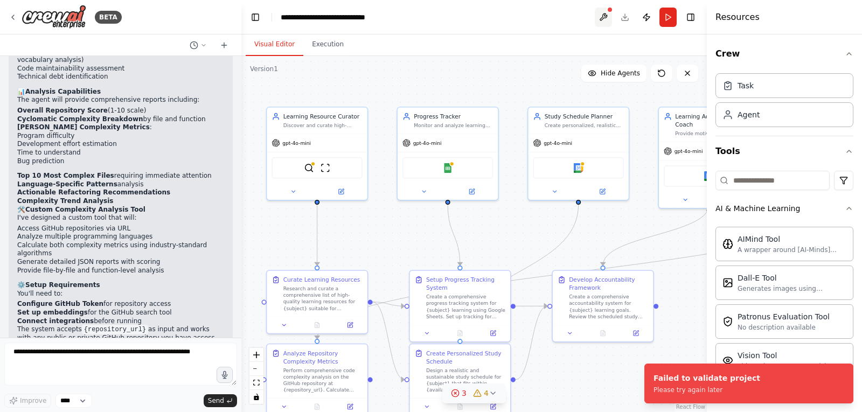
click at [603, 12] on button at bounding box center [603, 17] width 17 height 19
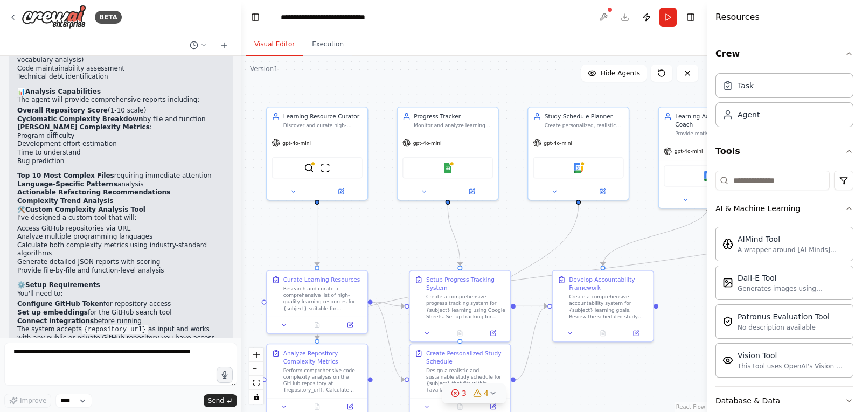
scroll to position [2509, 0]
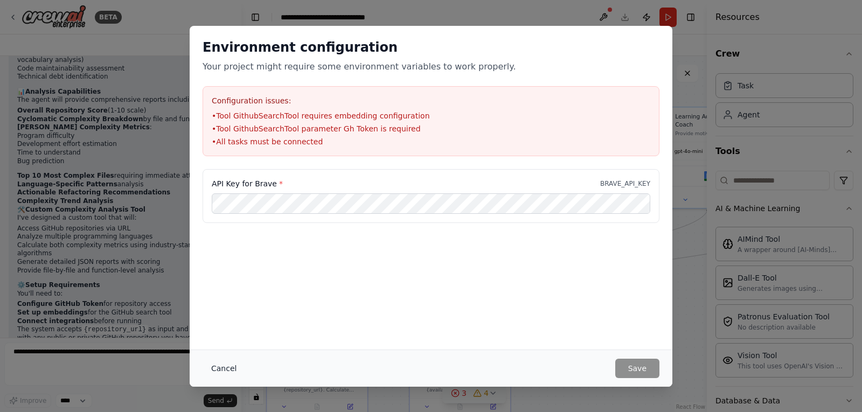
click at [229, 364] on button "Cancel" at bounding box center [224, 368] width 43 height 19
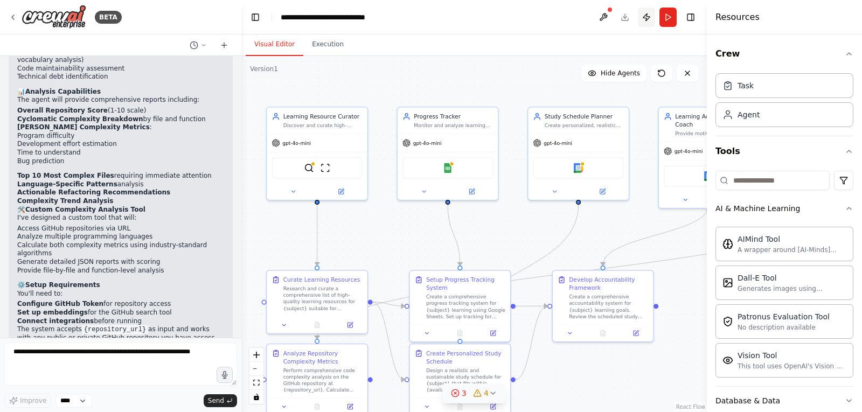
click at [645, 20] on button "Publish" at bounding box center [646, 17] width 17 height 19
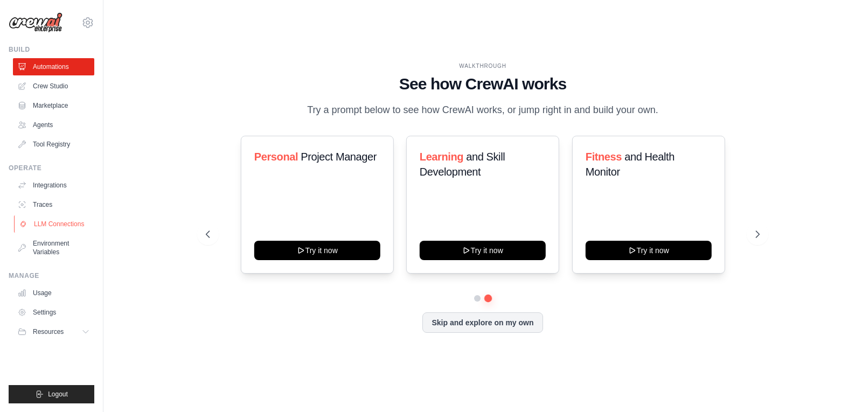
click at [62, 225] on link "LLM Connections" at bounding box center [54, 223] width 81 height 17
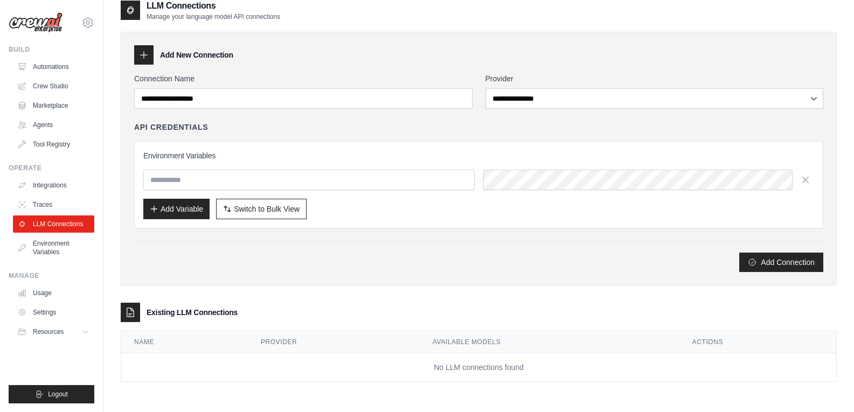
scroll to position [22, 0]
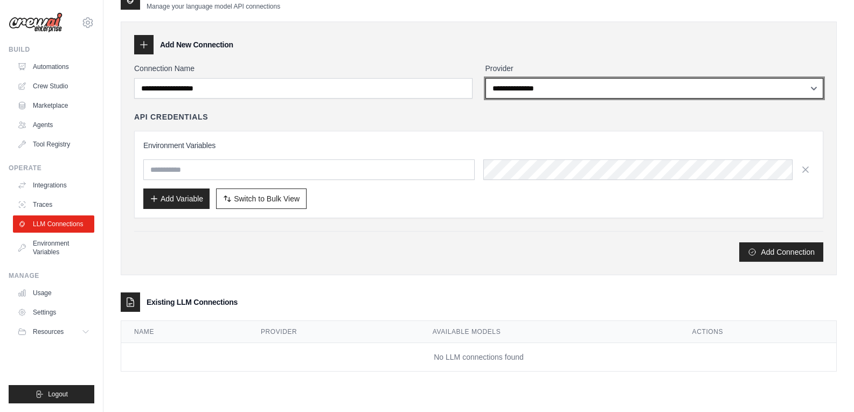
click at [604, 83] on select "**********" at bounding box center [654, 88] width 338 height 20
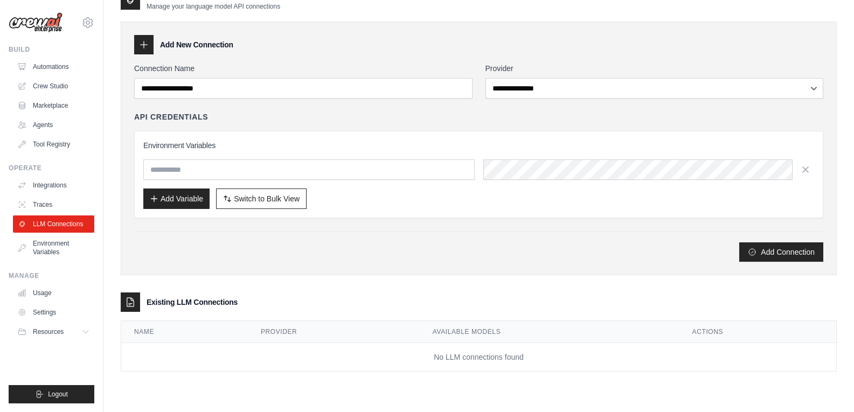
click at [464, 39] on div "Add New Connection" at bounding box center [478, 44] width 689 height 19
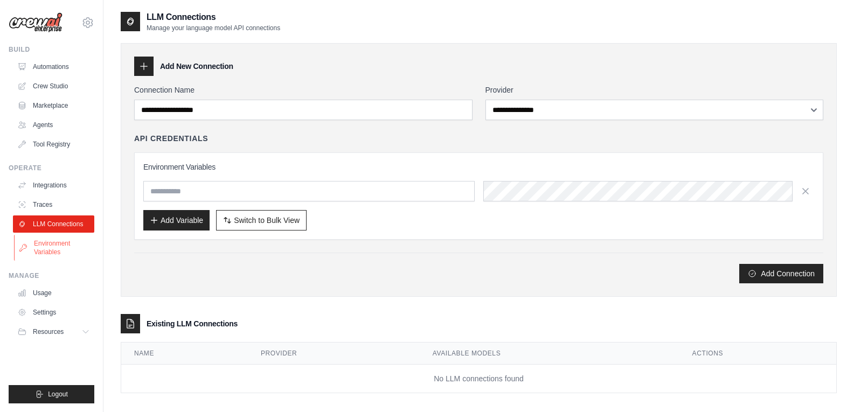
click at [45, 251] on link "Environment Variables" at bounding box center [54, 248] width 81 height 26
